Goal: Find specific page/section: Find specific page/section

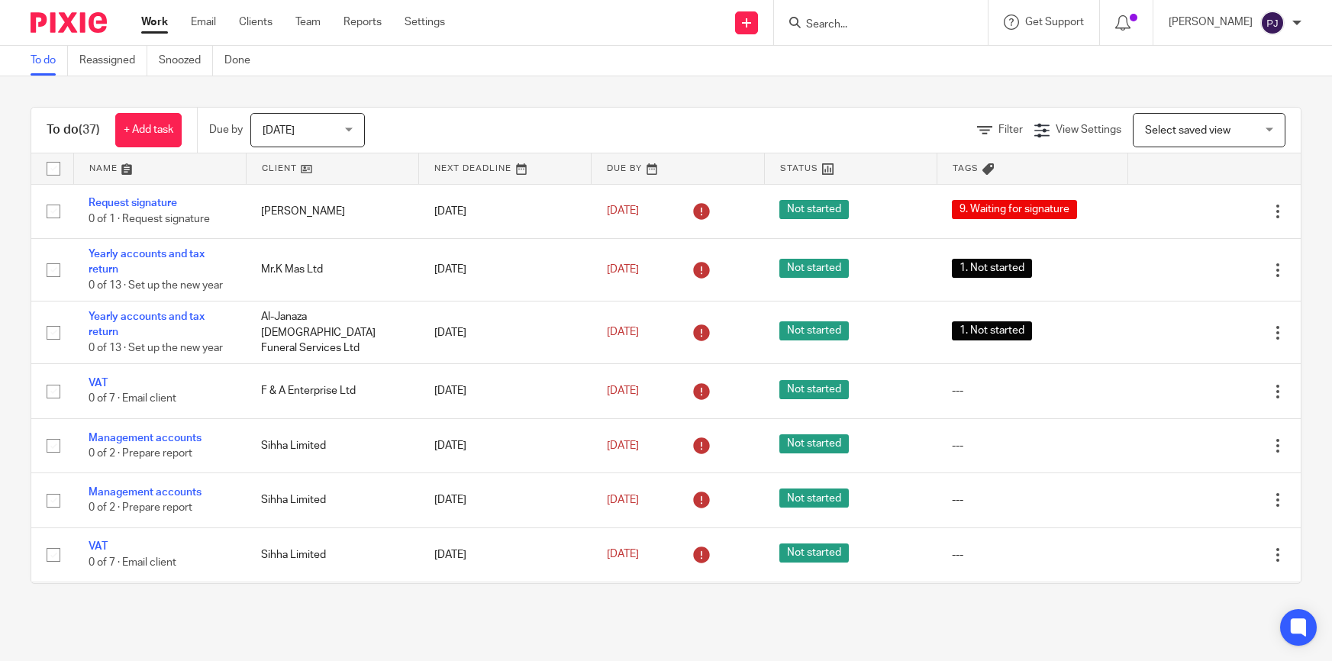
click at [916, 16] on form at bounding box center [886, 22] width 163 height 19
click at [908, 22] on input "Search" at bounding box center [873, 25] width 137 height 14
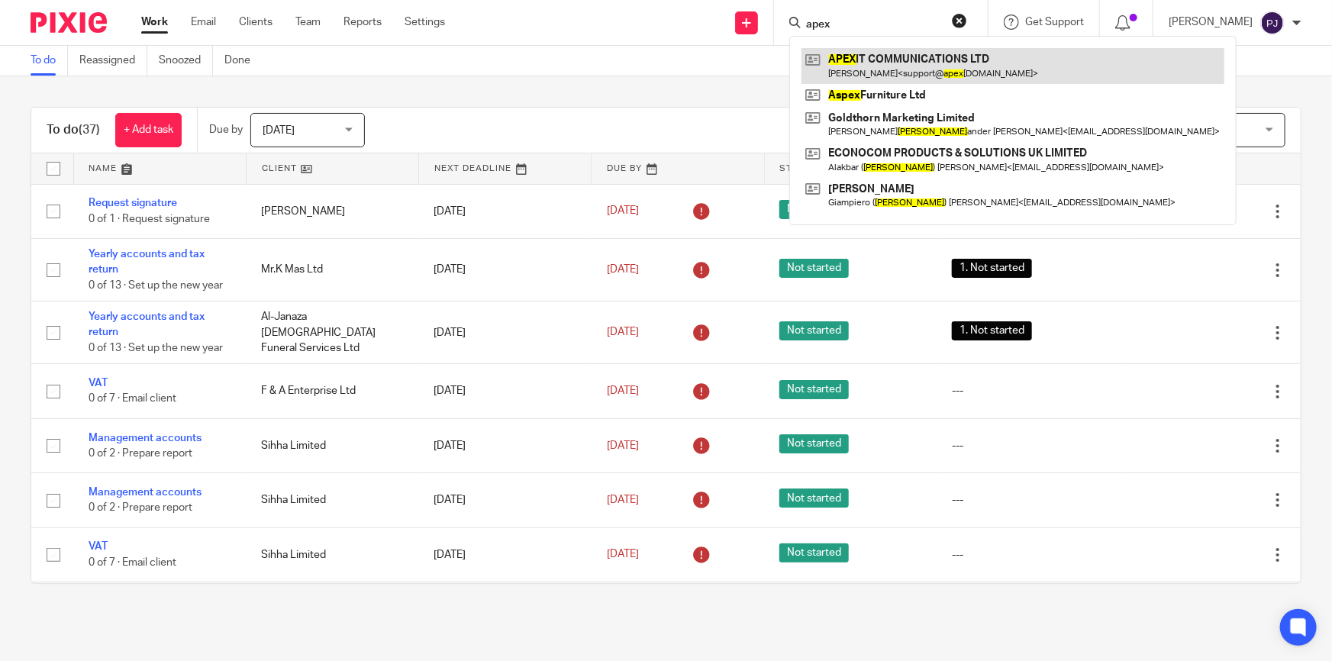
type input "apex"
click at [895, 52] on link at bounding box center [1013, 65] width 423 height 35
